Goal: Find specific page/section: Find specific page/section

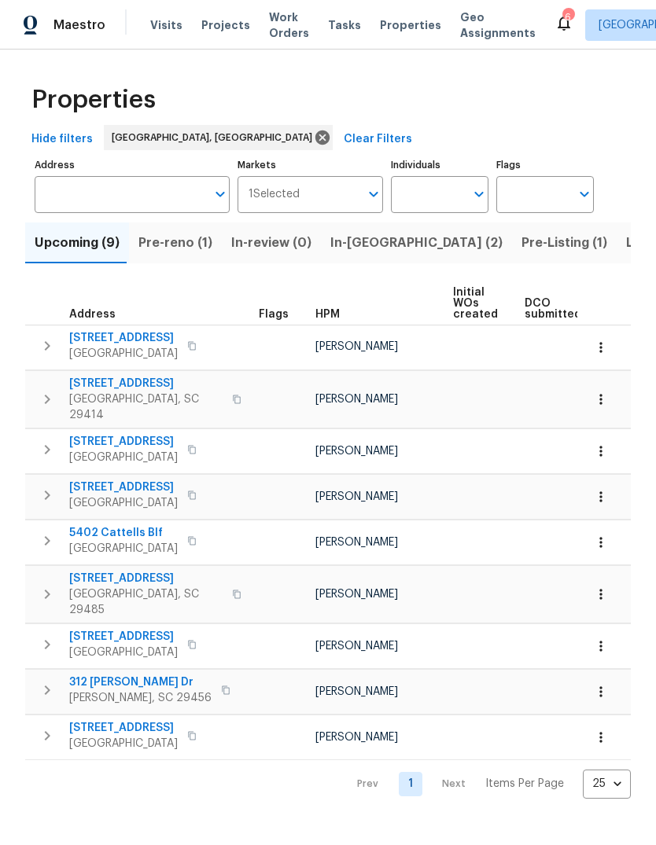
click at [115, 525] on span "5402 Cattells Blf" at bounding box center [123, 533] width 109 height 16
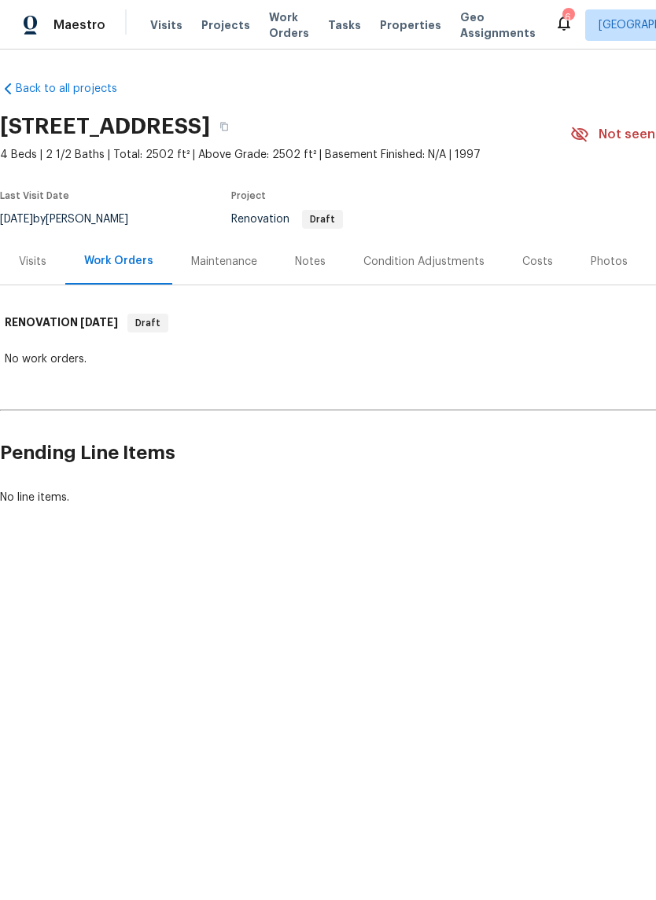
click at [533, 275] on div "Costs" at bounding box center [537, 261] width 68 height 46
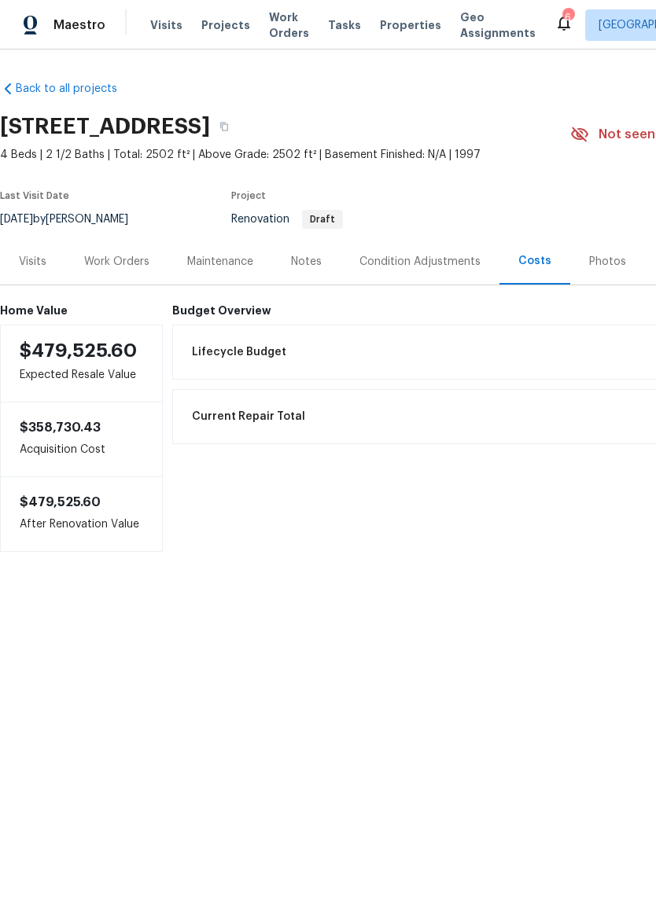
click at [429, 258] on div "Condition Adjustments" at bounding box center [419, 262] width 121 height 16
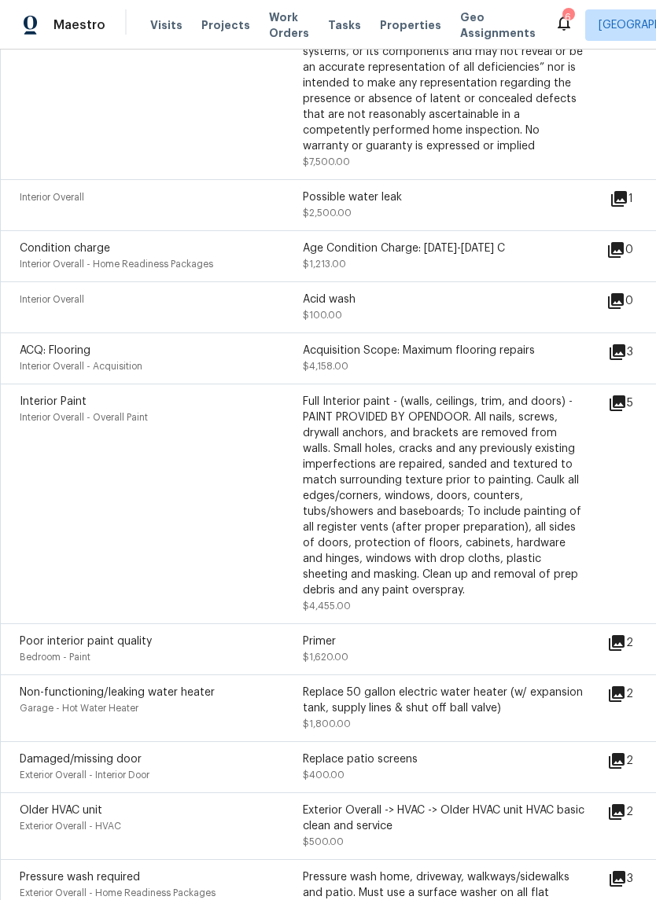
scroll to position [429, 0]
click at [627, 408] on icon at bounding box center [617, 402] width 19 height 19
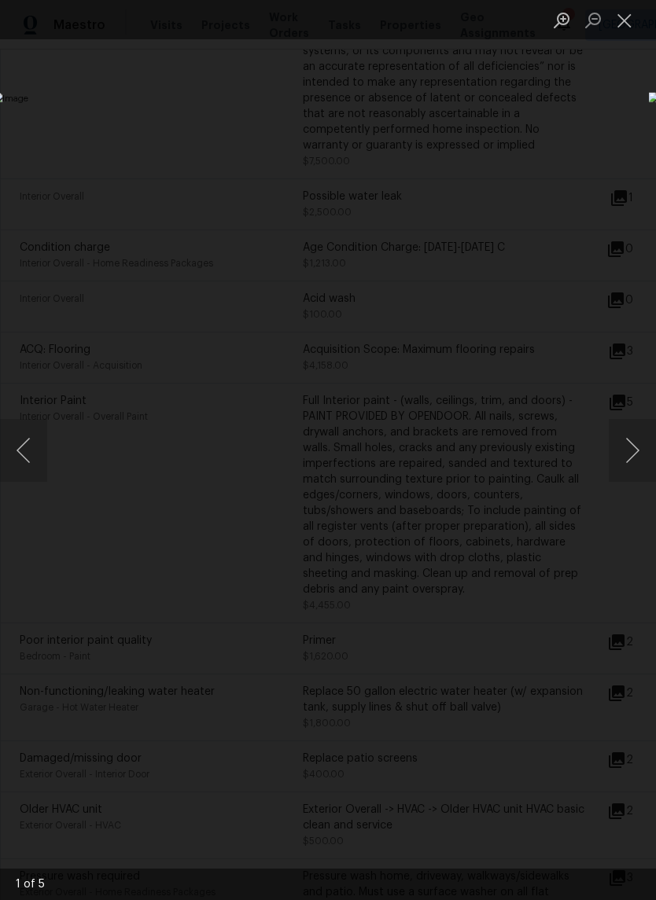
click at [639, 435] on button "Next image" at bounding box center [632, 450] width 47 height 63
click at [639, 439] on button "Next image" at bounding box center [632, 450] width 47 height 63
click at [633, 445] on button "Next image" at bounding box center [632, 450] width 47 height 63
click at [643, 436] on button "Next image" at bounding box center [632, 450] width 47 height 63
click at [646, 436] on button "Next image" at bounding box center [632, 450] width 47 height 63
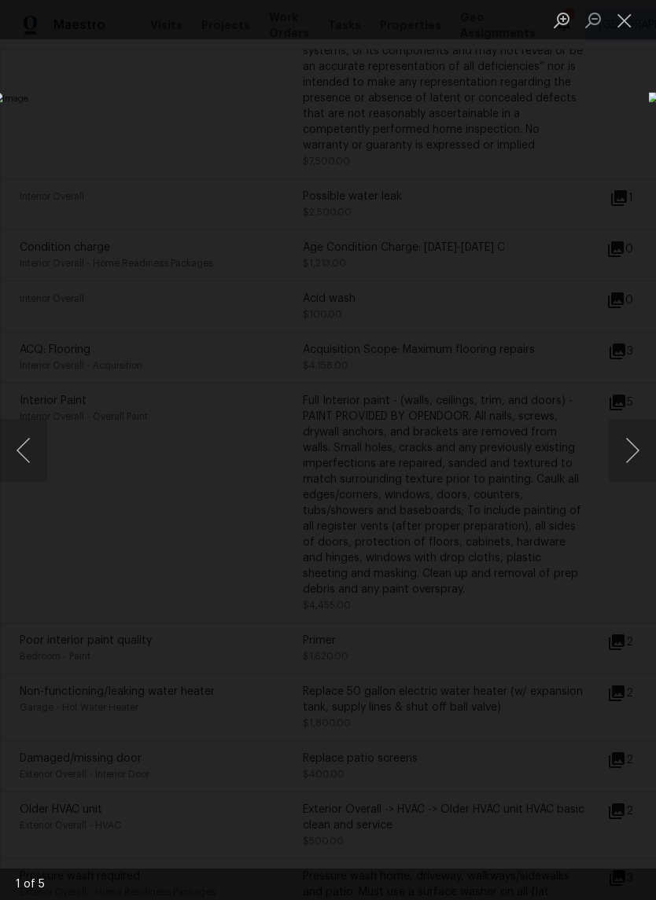
click at [639, 444] on button "Next image" at bounding box center [632, 450] width 47 height 63
click at [640, 444] on button "Next image" at bounding box center [632, 450] width 47 height 63
click at [639, 445] on button "Next image" at bounding box center [632, 450] width 47 height 63
click at [635, 451] on button "Next image" at bounding box center [632, 450] width 47 height 63
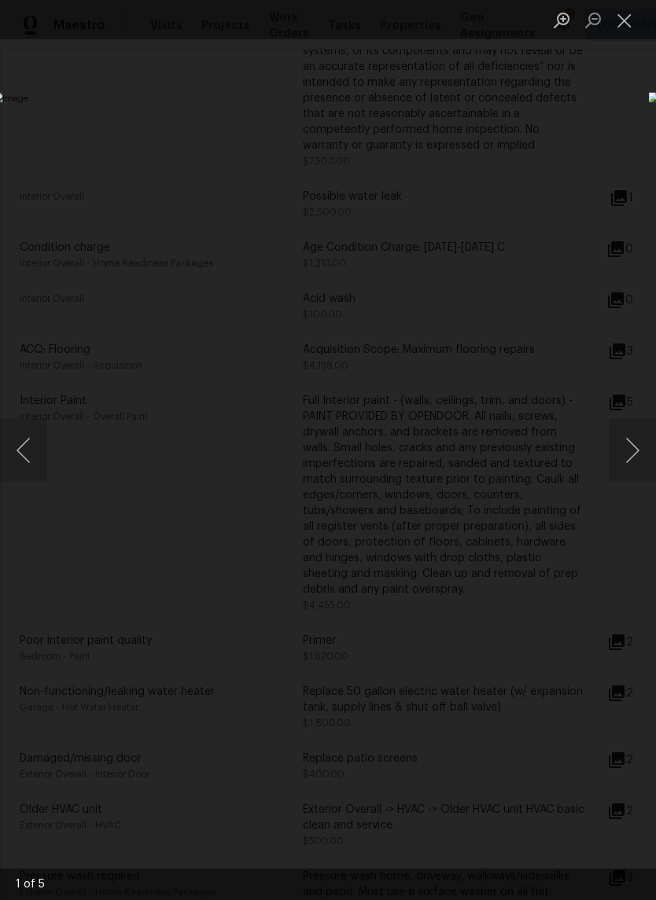
click at [628, 29] on button "Close lightbox" at bounding box center [624, 20] width 31 height 28
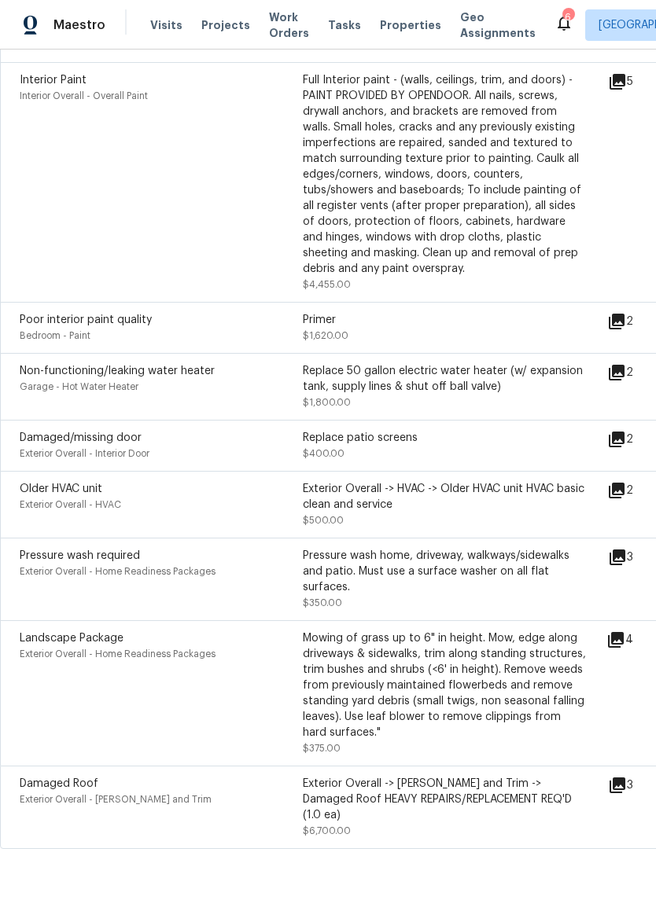
scroll to position [749, 0]
click at [626, 443] on icon at bounding box center [616, 440] width 19 height 19
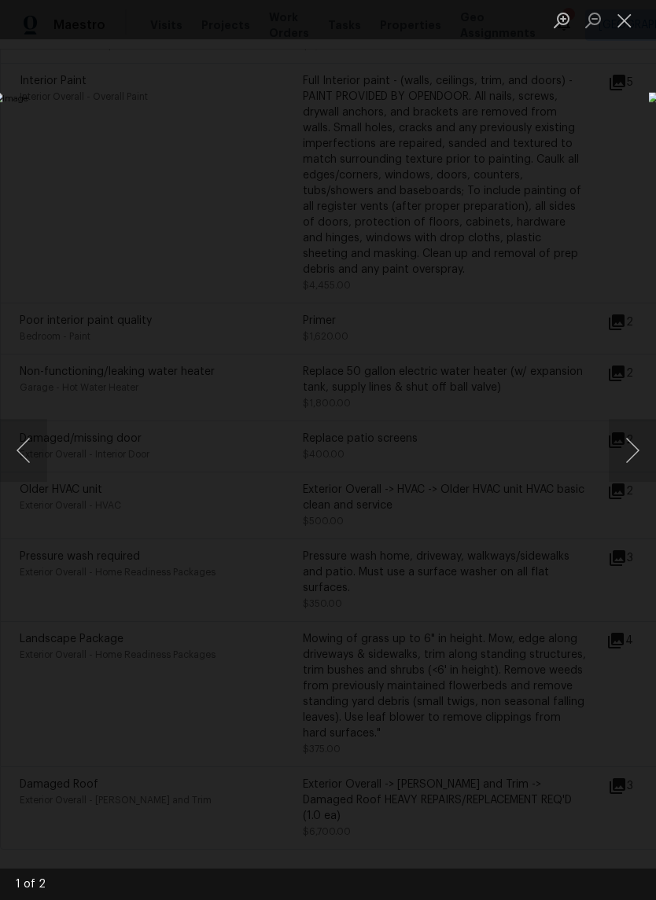
click at [643, 452] on button "Next image" at bounding box center [632, 450] width 47 height 63
click at [642, 451] on button "Next image" at bounding box center [632, 450] width 47 height 63
click at [622, 28] on button "Close lightbox" at bounding box center [624, 20] width 31 height 28
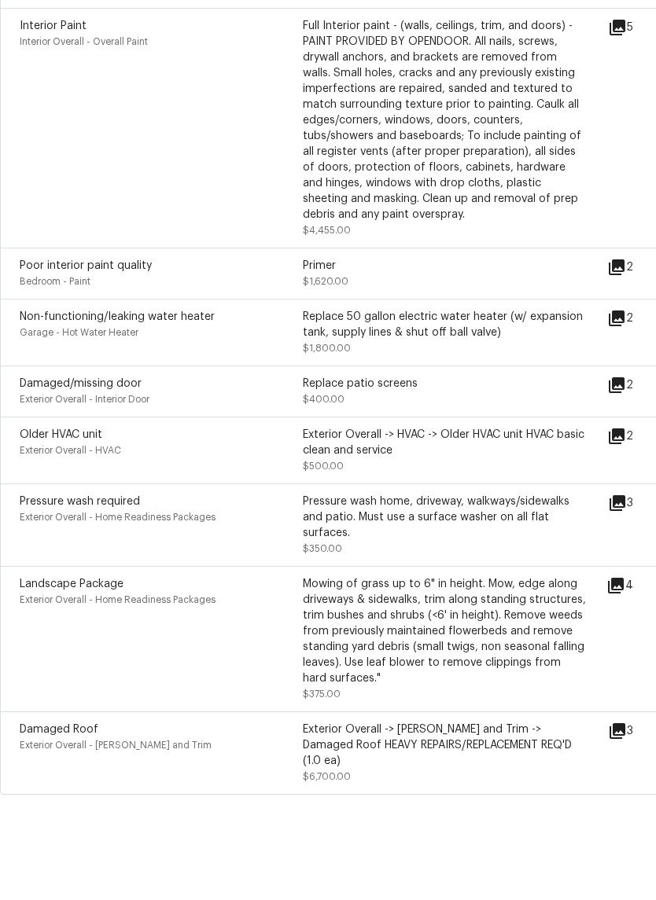
scroll to position [39, 0]
click at [626, 777] on icon at bounding box center [617, 786] width 19 height 19
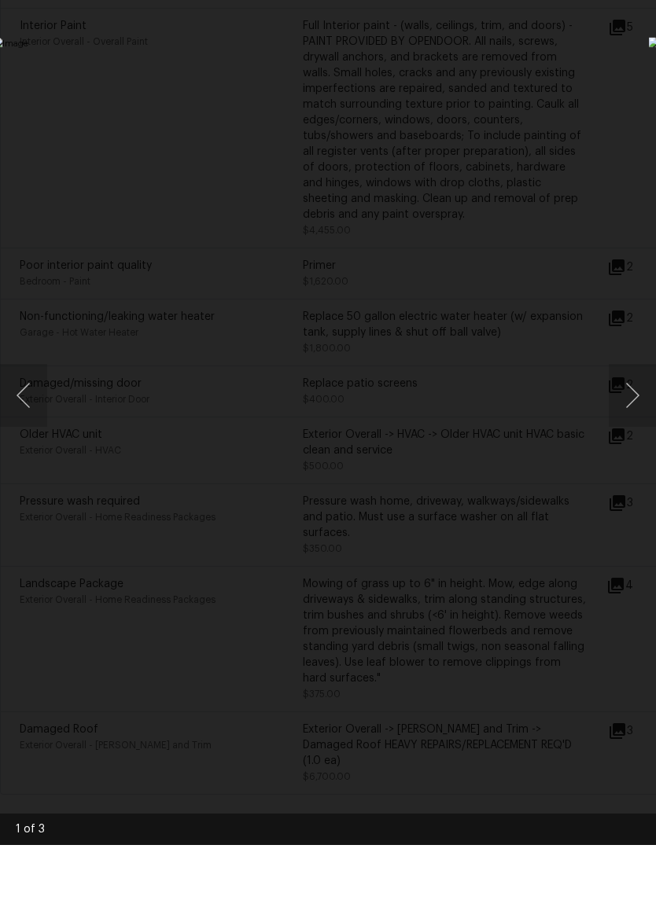
click at [644, 419] on button "Next image" at bounding box center [632, 450] width 47 height 63
click at [647, 419] on button "Next image" at bounding box center [632, 450] width 47 height 63
click at [648, 419] on button "Next image" at bounding box center [632, 450] width 47 height 63
click at [640, 419] on button "Next image" at bounding box center [632, 450] width 47 height 63
click at [643, 419] on button "Next image" at bounding box center [632, 450] width 47 height 63
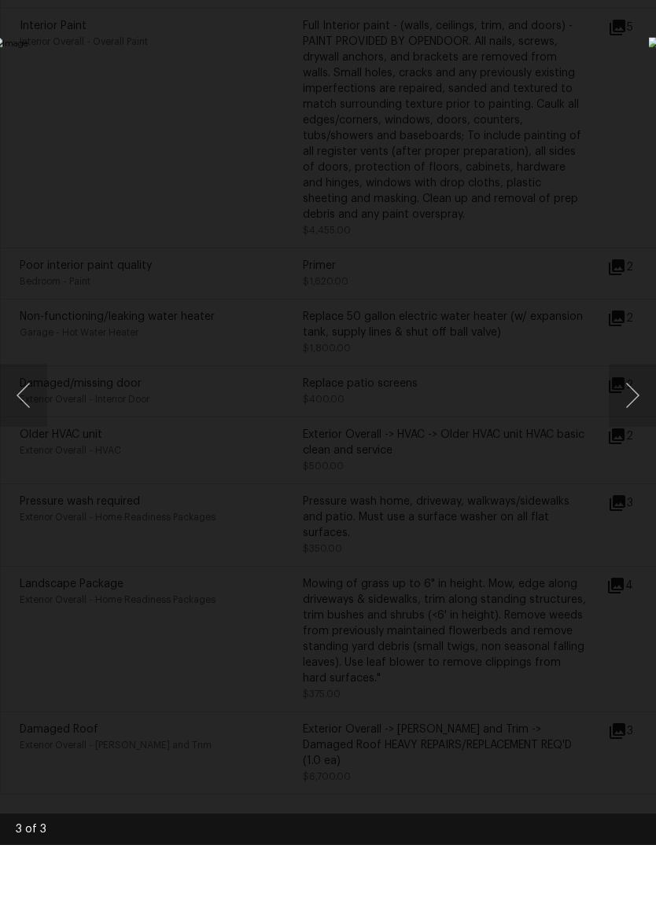
click at [606, 105] on div "Lightbox" at bounding box center [328, 450] width 656 height 900
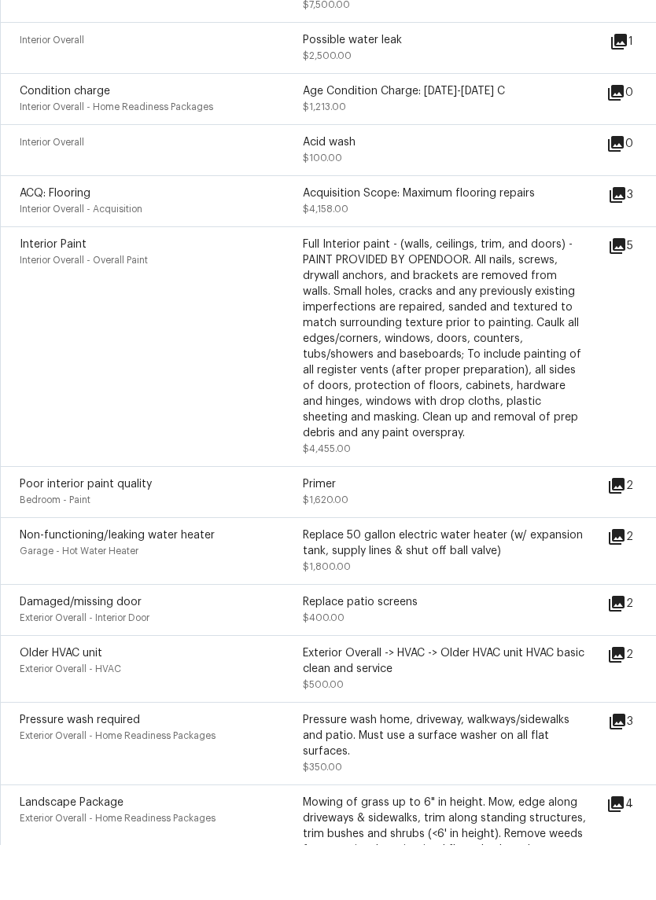
scroll to position [529, 0]
click at [626, 584] on icon at bounding box center [616, 593] width 19 height 19
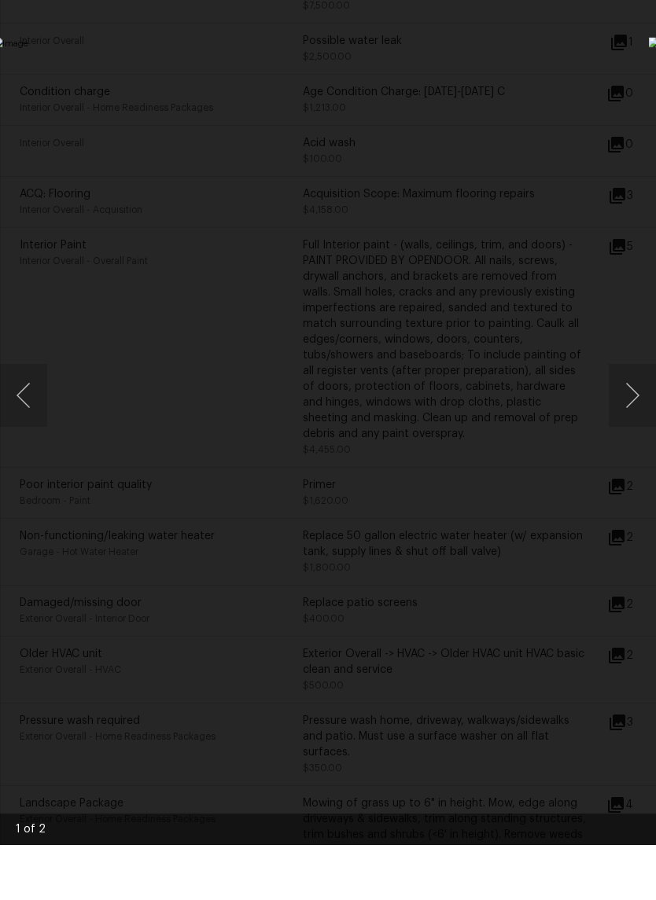
click at [588, 67] on div "Lightbox" at bounding box center [328, 450] width 656 height 900
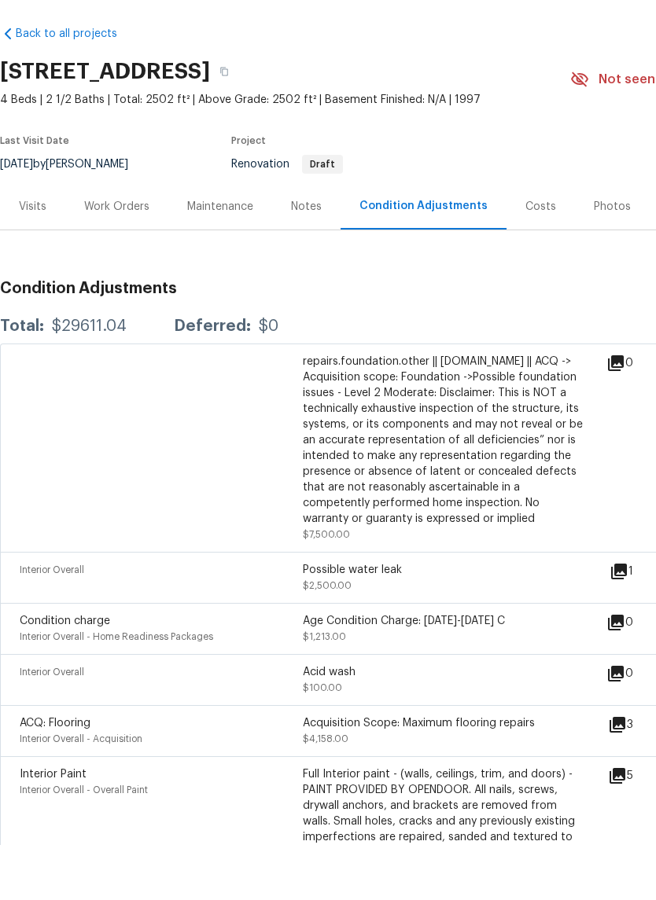
scroll to position [0, 0]
click at [625, 409] on icon at bounding box center [615, 418] width 19 height 19
click at [640, 399] on div "repairs.foundation.other || structural.foundation || ACQ -> Acquisition scope: …" at bounding box center [444, 503] width 889 height 208
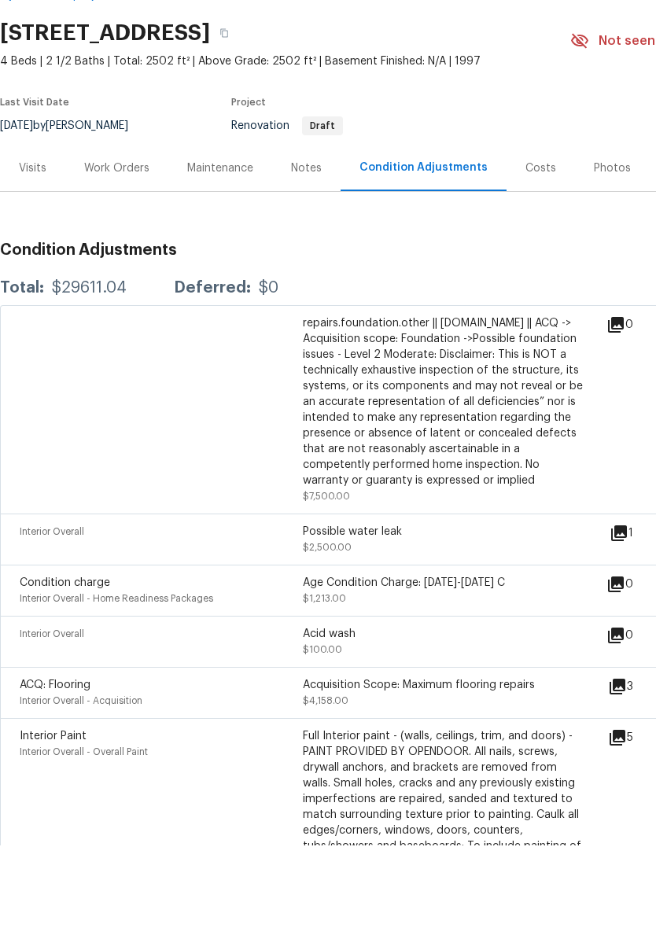
click at [638, 399] on div "repairs.foundation.other || structural.foundation || ACQ -> Acquisition scope: …" at bounding box center [444, 503] width 889 height 208
click at [624, 411] on icon at bounding box center [616, 419] width 16 height 16
click at [628, 617] on icon at bounding box center [618, 626] width 19 height 19
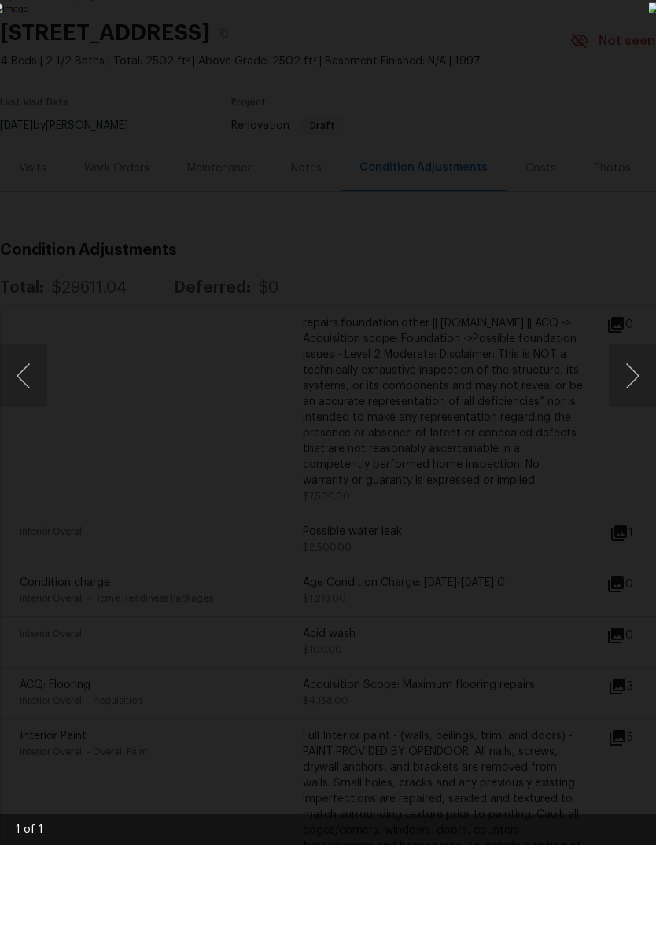
click at [648, 438] on button "Next image" at bounding box center [632, 469] width 47 height 63
click at [639, 438] on button "Next image" at bounding box center [632, 469] width 47 height 63
click at [623, 438] on button "Next image" at bounding box center [632, 469] width 47 height 63
click at [630, 438] on button "Next image" at bounding box center [632, 469] width 47 height 63
click at [584, 611] on div "Lightbox" at bounding box center [328, 469] width 656 height 939
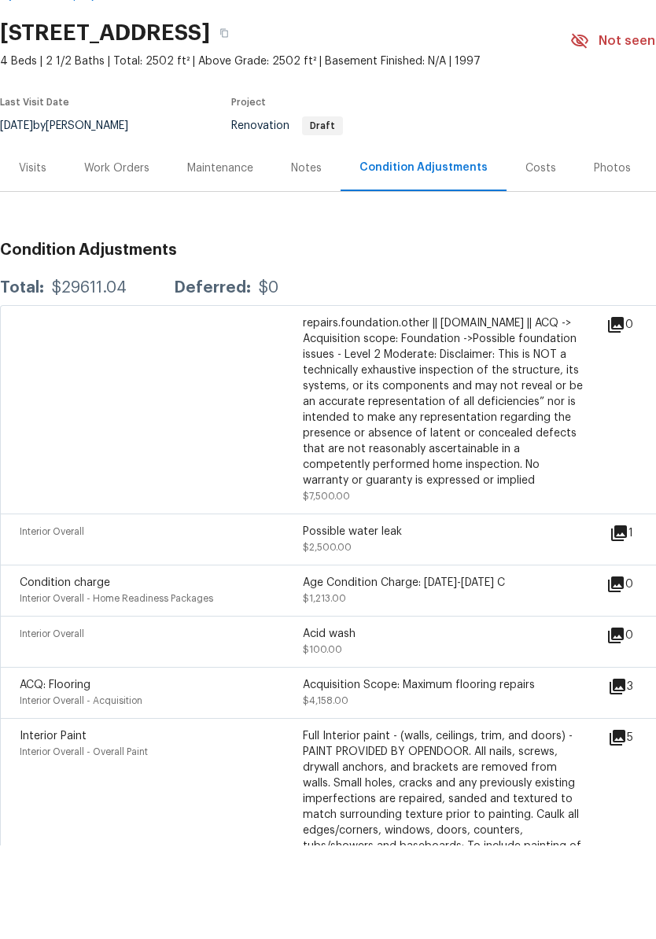
click at [576, 668] on div "Age Condition Charge: 1979-1992 C $1,213.00" at bounding box center [444, 683] width 283 height 31
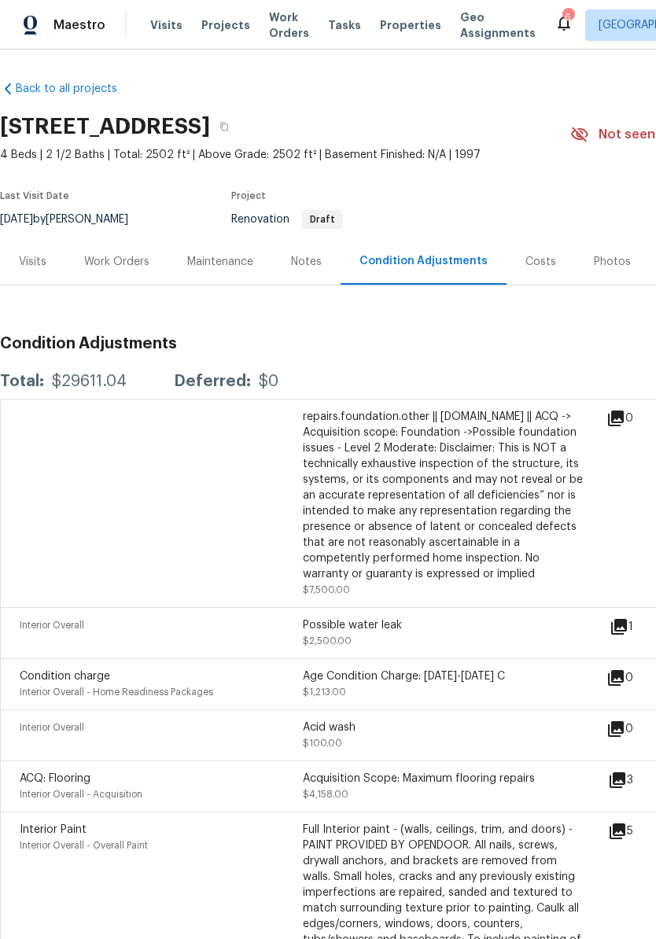
click at [392, 29] on span "Properties" at bounding box center [410, 25] width 61 height 16
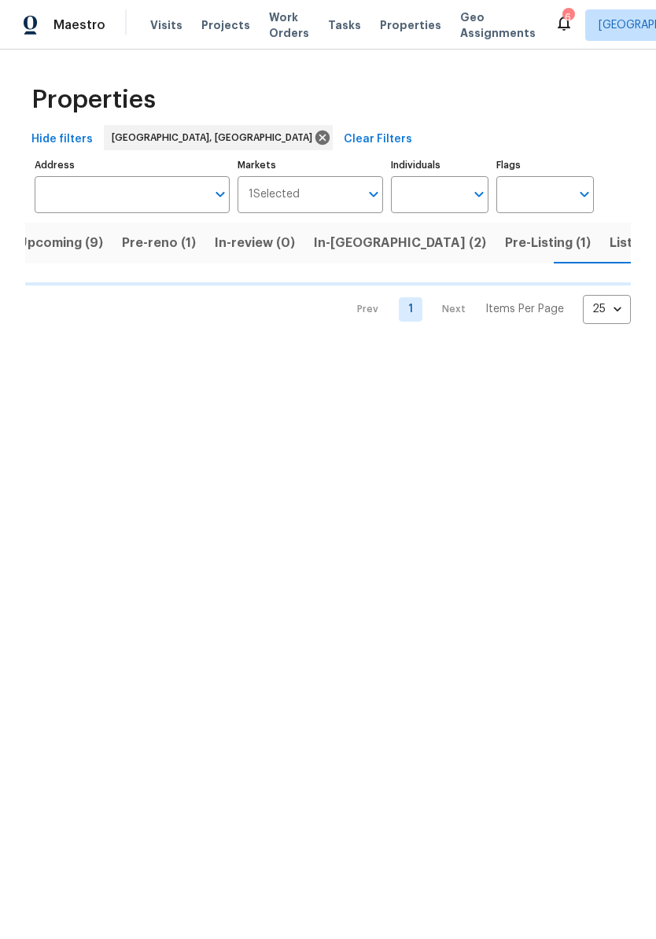
scroll to position [0, 17]
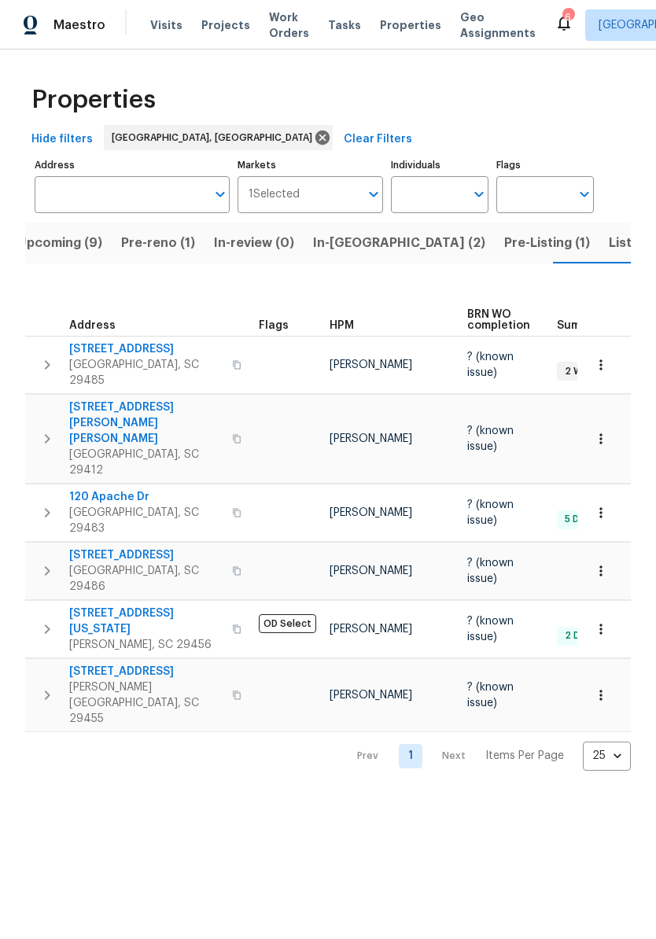
click at [609, 249] on span "Listed (7)" at bounding box center [638, 243] width 59 height 22
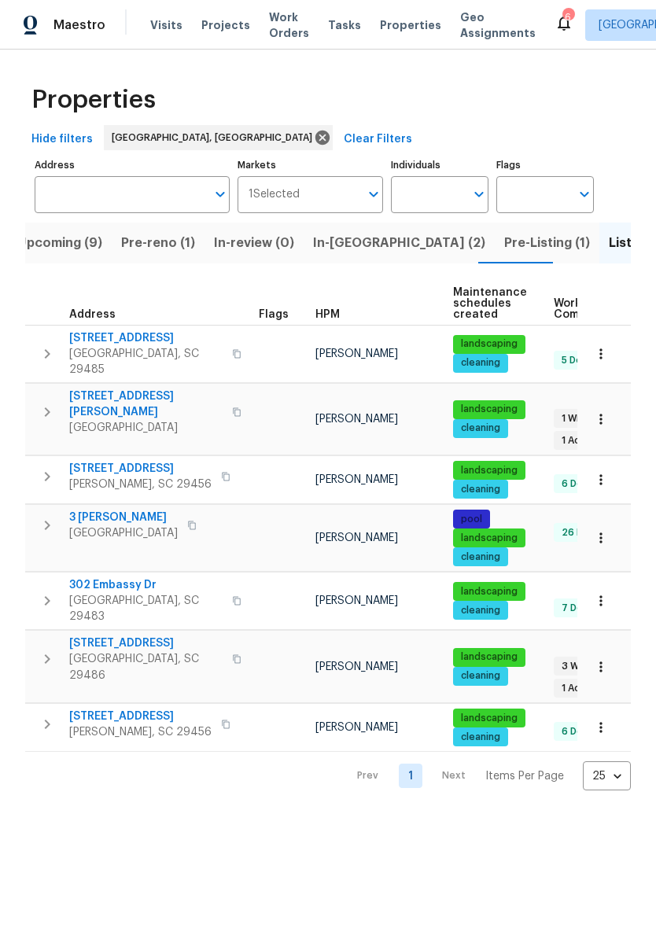
click at [504, 252] on span "Pre-Listing (1)" at bounding box center [547, 243] width 86 height 22
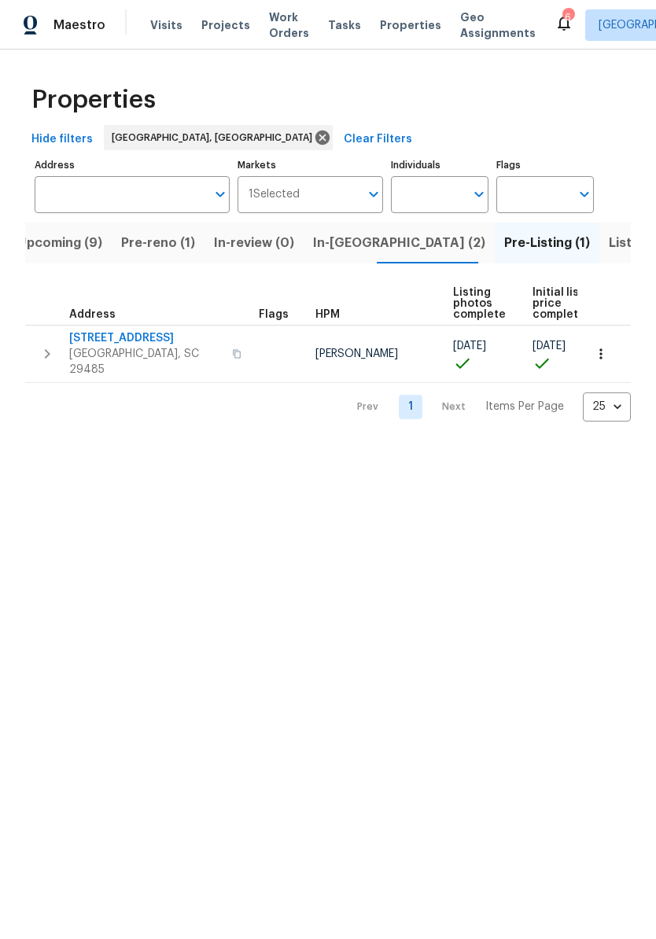
click at [609, 234] on span "Listed (7)" at bounding box center [638, 243] width 59 height 22
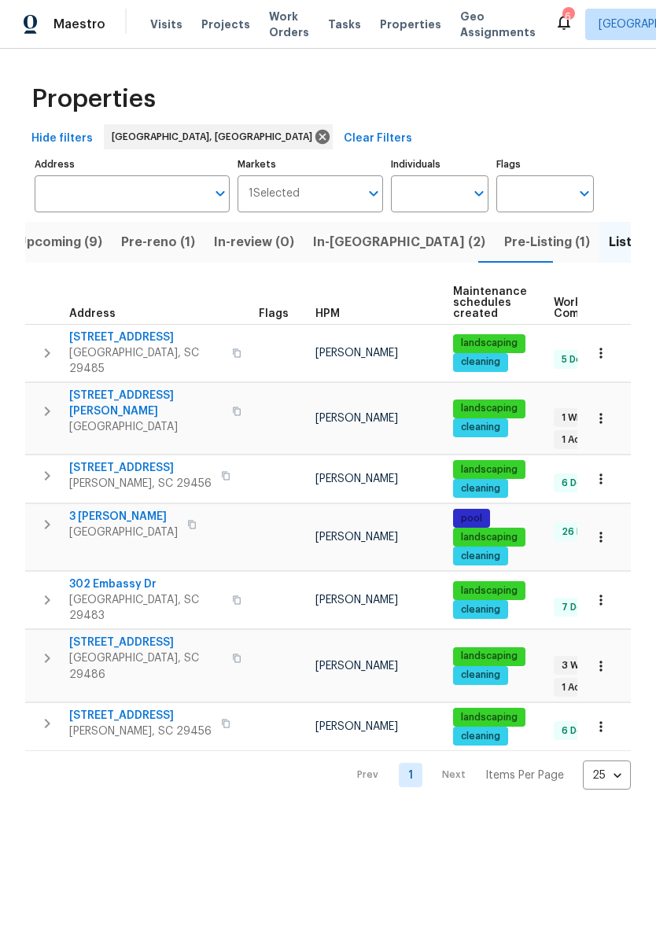
click at [76, 238] on span "Upcoming (9)" at bounding box center [59, 243] width 85 height 22
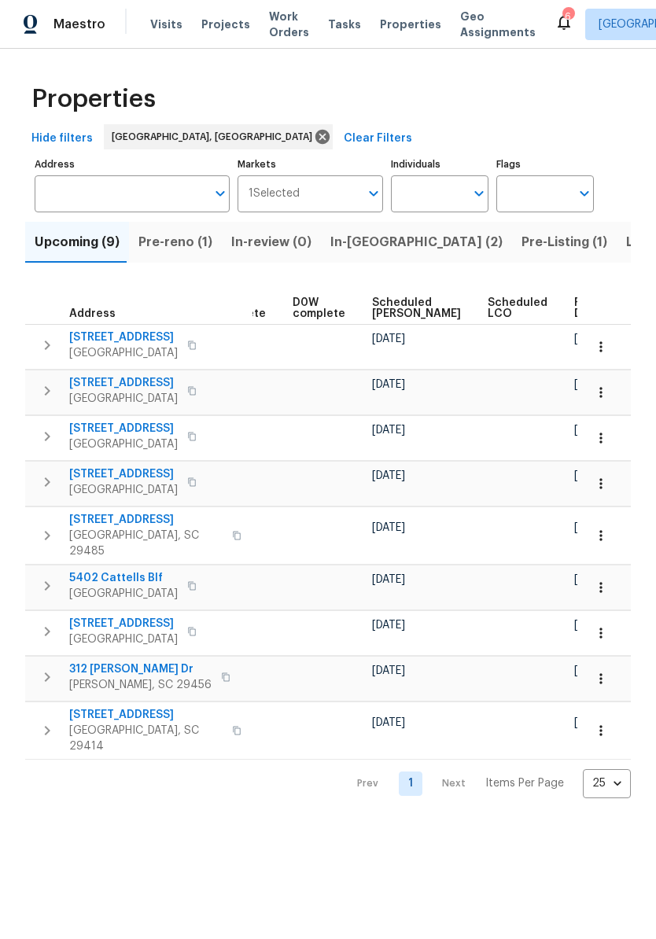
scroll to position [0, 394]
click at [575, 315] on span "Ready Date" at bounding box center [592, 309] width 35 height 22
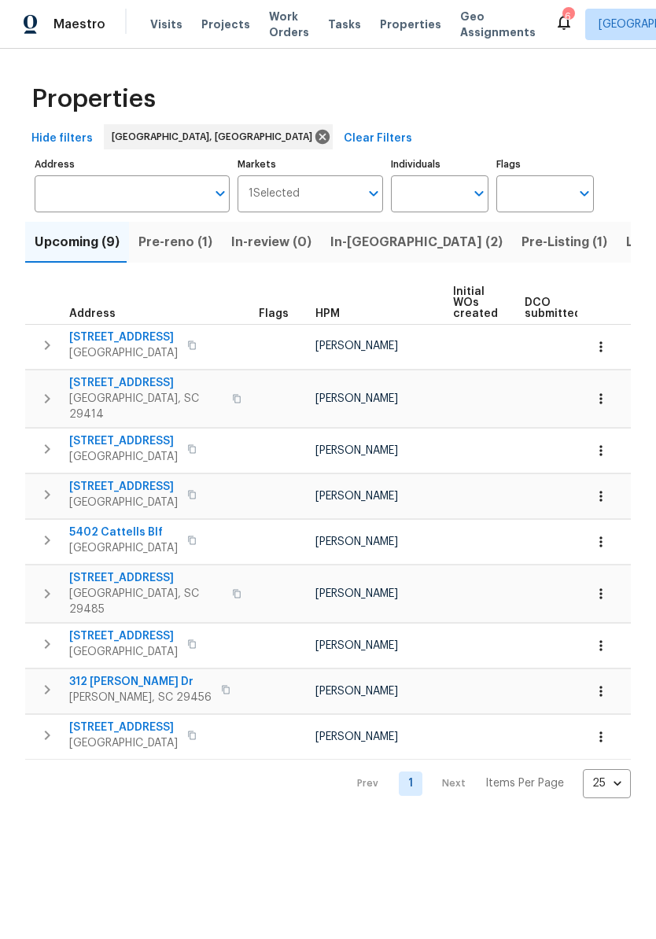
click at [47, 532] on icon "button" at bounding box center [47, 541] width 19 height 19
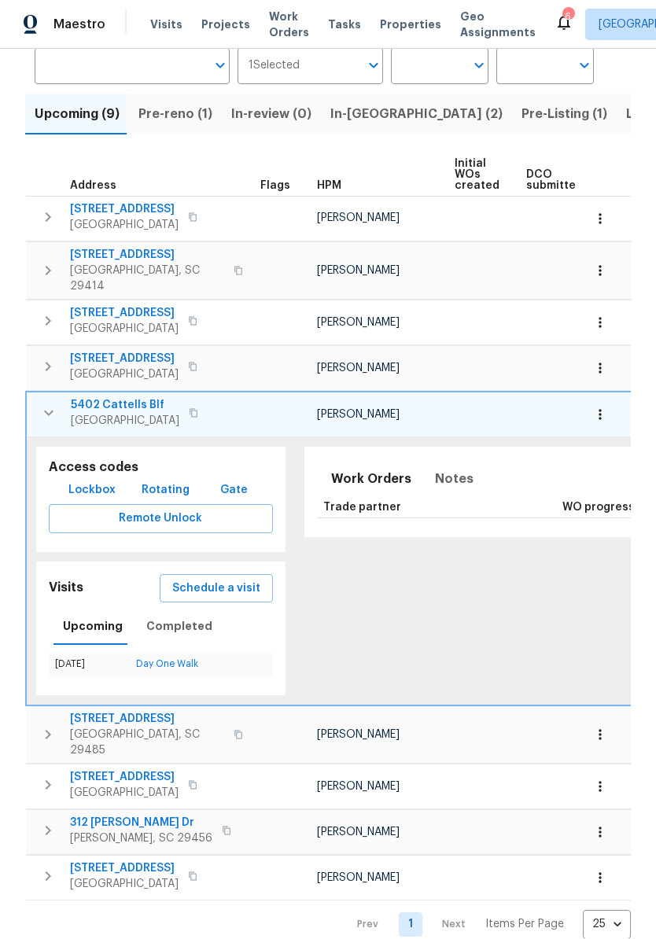
click at [121, 399] on span "5402 Cattells Blf" at bounding box center [125, 406] width 109 height 16
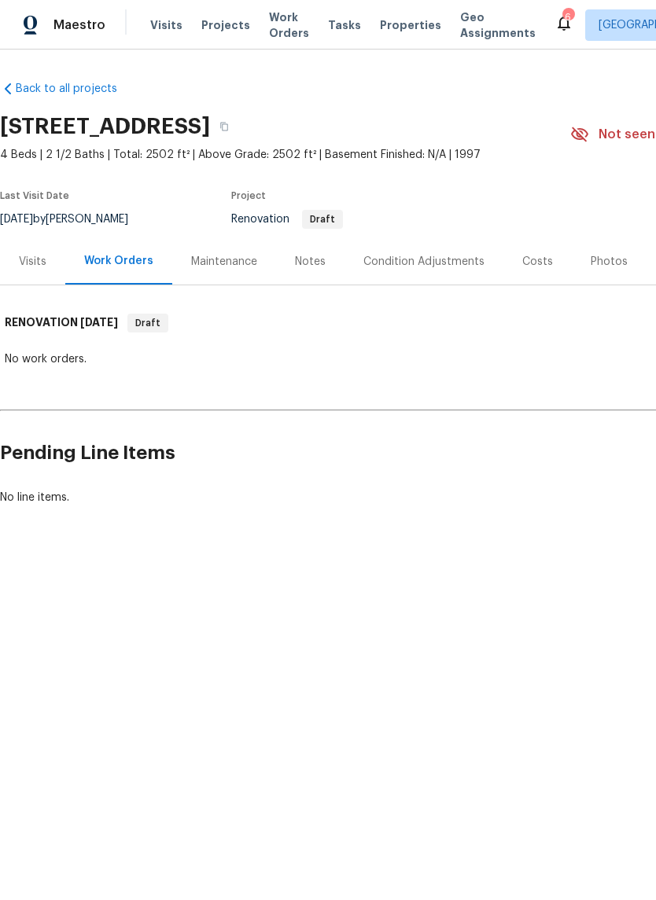
click at [544, 260] on div "Costs" at bounding box center [537, 262] width 31 height 16
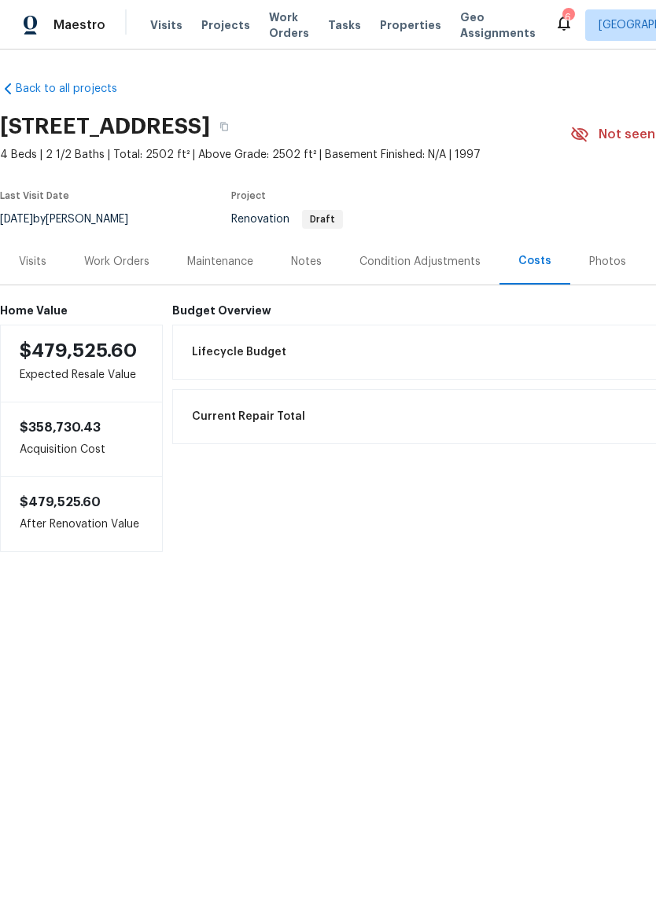
click at [381, 23] on span "Properties" at bounding box center [410, 25] width 61 height 16
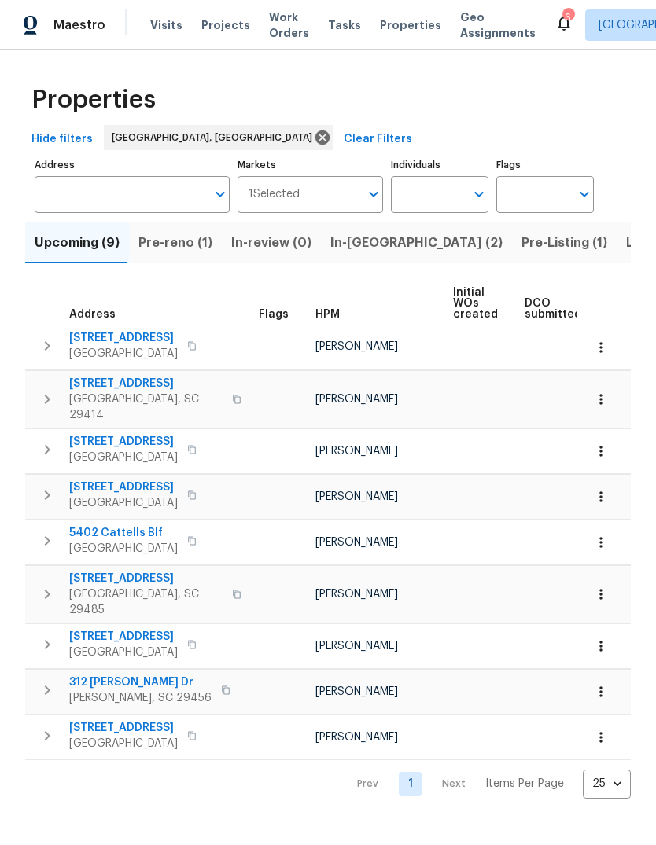
click at [163, 32] on span "Visits" at bounding box center [166, 25] width 32 height 16
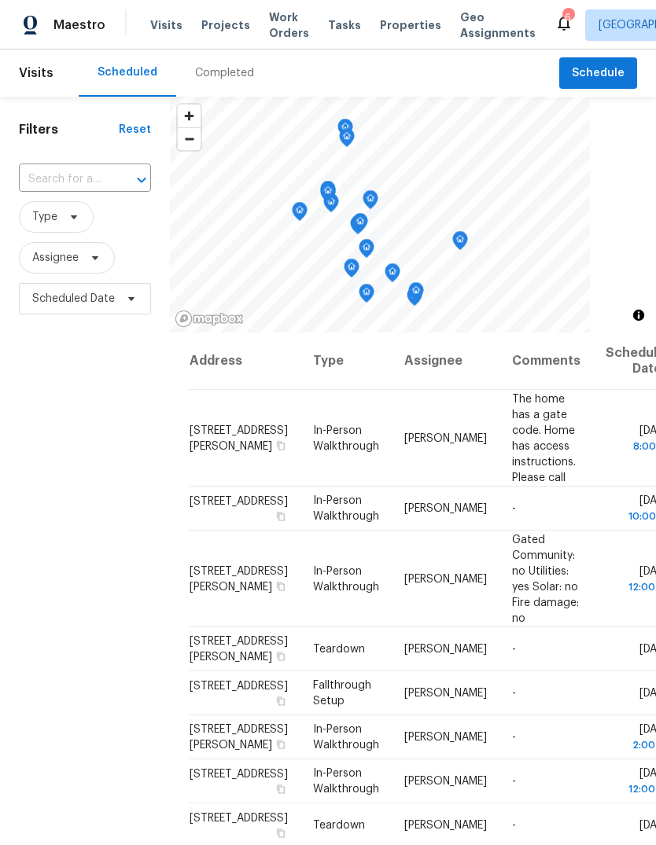
click at [388, 17] on span "Properties" at bounding box center [410, 25] width 61 height 16
